Goal: Task Accomplishment & Management: Use online tool/utility

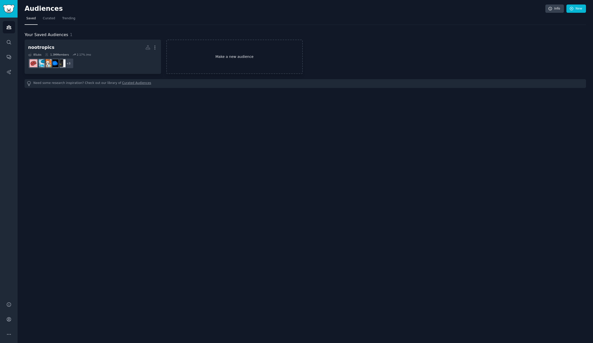
click at [236, 57] on link "Make a new audience" at bounding box center [234, 57] width 136 height 34
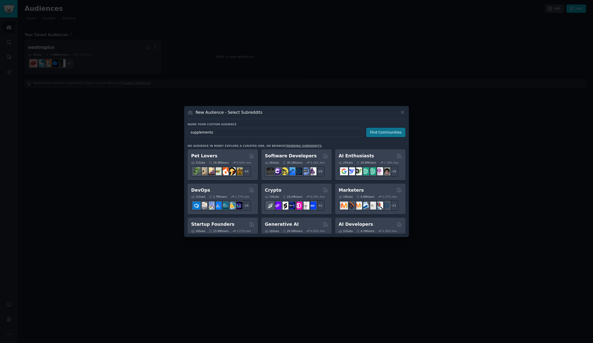
type input "supplements"
click at [385, 133] on button "Find Communities" at bounding box center [385, 132] width 39 height 9
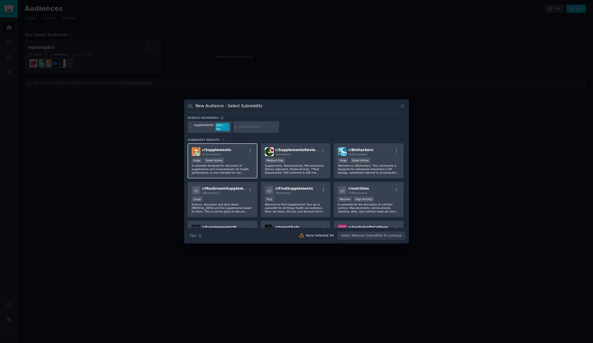
click at [235, 164] on p "A subreddit designed for discussion of supplements and nutraceuticals; for heal…" at bounding box center [223, 169] width 62 height 11
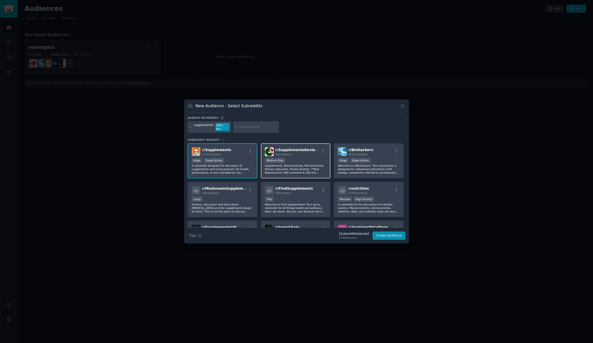
click at [311, 170] on p "Supplements, Nutraceuticals, Micronutrients, Dietary adjuvants, Phytonutrients.…" at bounding box center [296, 169] width 62 height 11
click at [369, 167] on p "Welcome to r/Biohackers. This community is designed for individuals interested …" at bounding box center [369, 169] width 62 height 11
drag, startPoint x: 382, startPoint y: 201, endPoint x: 379, endPoint y: 202, distance: 2.8
click at [382, 203] on p "A subreddit for the discussion of nutrition science. Macronutrients, micronutri…" at bounding box center [369, 208] width 62 height 11
drag, startPoint x: 294, startPoint y: 202, endPoint x: 287, endPoint y: 201, distance: 6.8
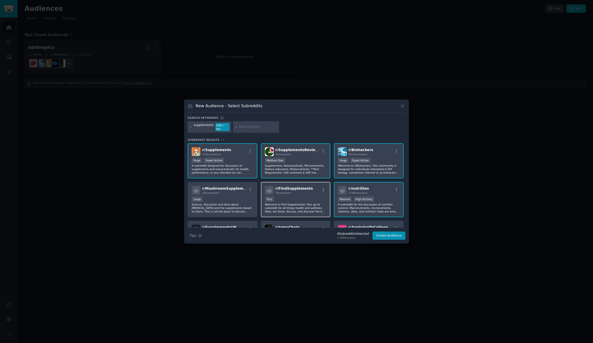
click at [294, 203] on p "Welcome to Find Supplements! Your go-to subreddit for all things health and wel…" at bounding box center [296, 208] width 62 height 11
click at [219, 200] on div "Large" at bounding box center [223, 200] width 62 height 6
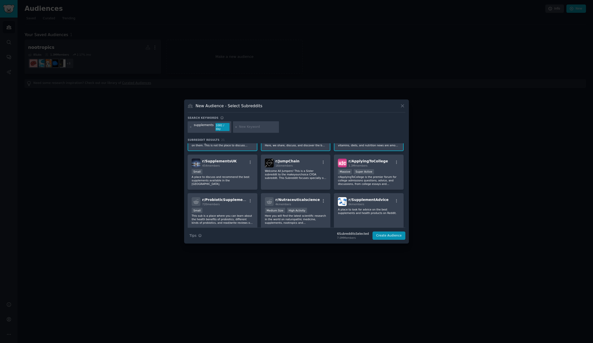
scroll to position [68, 0]
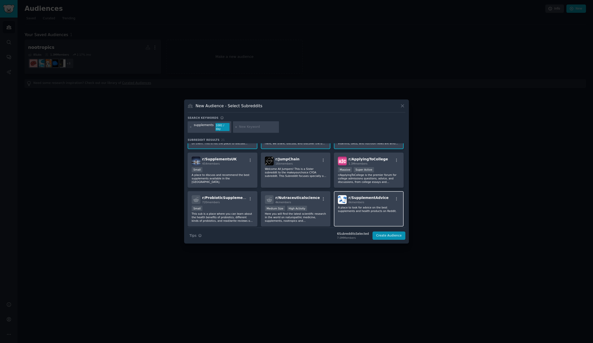
click at [369, 203] on div "r/ SupplementAdvice 6k members A place to look for advice on the best supplemen…" at bounding box center [369, 208] width 70 height 35
click at [285, 206] on div ">= 80th percentile for submissions / day Medium Size High Activity" at bounding box center [296, 209] width 62 height 6
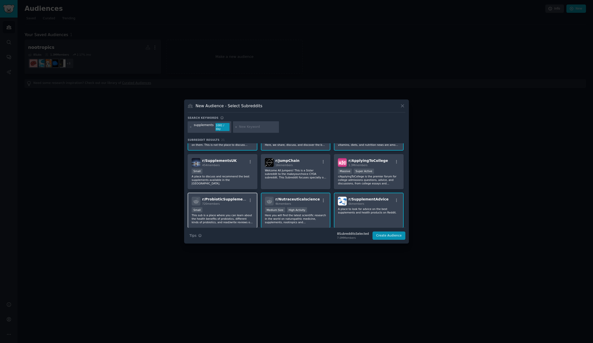
click at [224, 206] on div "r/ ProbioticSupplements 720 members Small This sub is a place where you can lea…" at bounding box center [223, 210] width 70 height 35
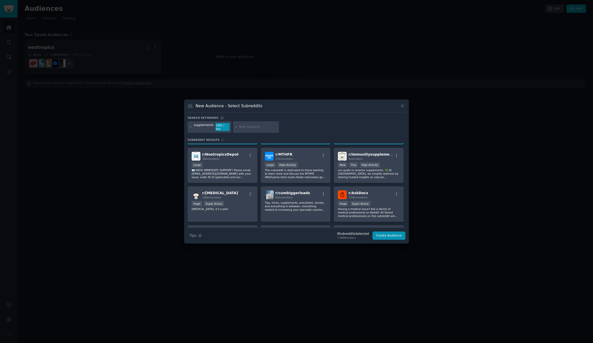
scroll to position [151, 0]
click at [234, 158] on div "r/ NootropicsDepot 38k members" at bounding box center [223, 155] width 62 height 9
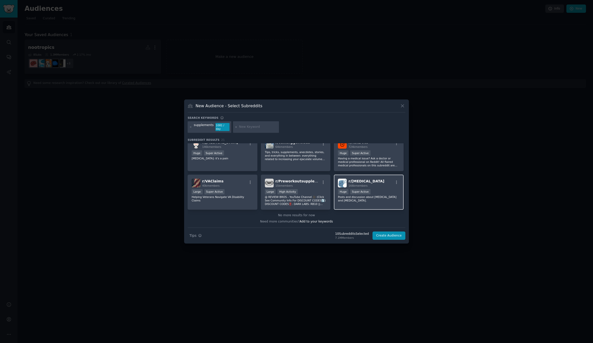
scroll to position [201, 0]
click at [391, 233] on button "Create Audience" at bounding box center [388, 236] width 33 height 9
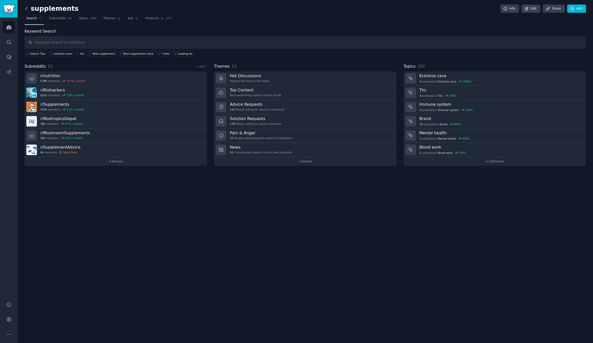
click at [27, 8] on icon at bounding box center [26, 8] width 5 height 5
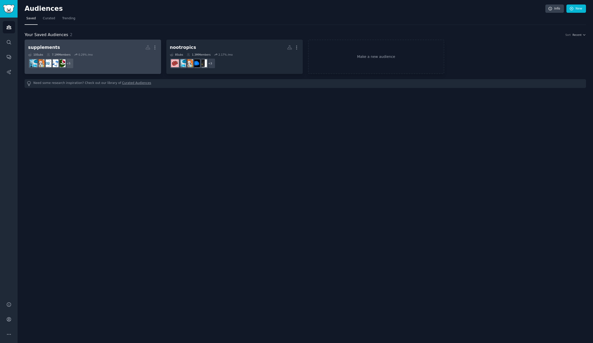
click at [91, 53] on div "0.29 % /mo" at bounding box center [85, 55] width 14 height 4
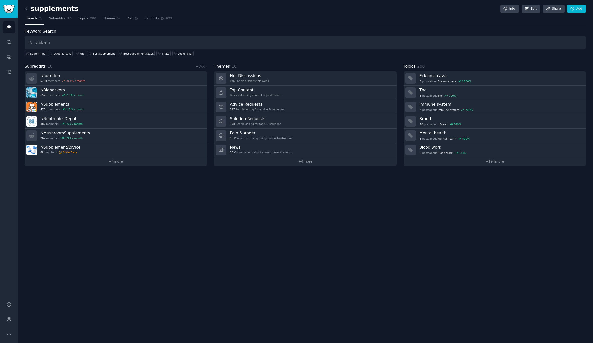
type input "problem"
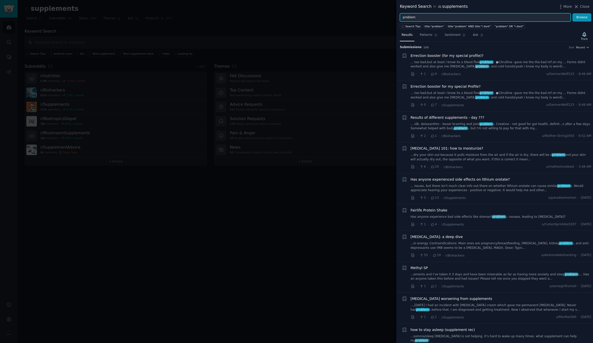
click at [419, 18] on input "problem" at bounding box center [485, 17] width 171 height 9
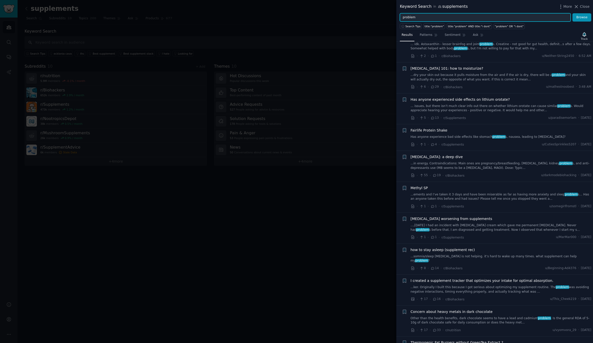
scroll to position [80, 0]
